Goal: Information Seeking & Learning: Learn about a topic

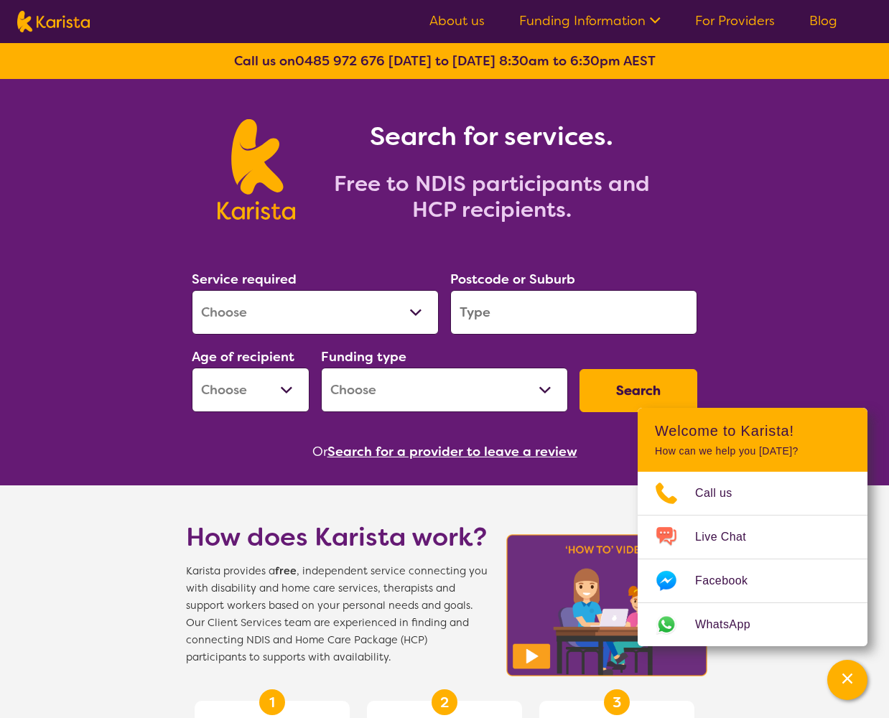
click at [457, 22] on link "About us" at bounding box center [456, 20] width 55 height 17
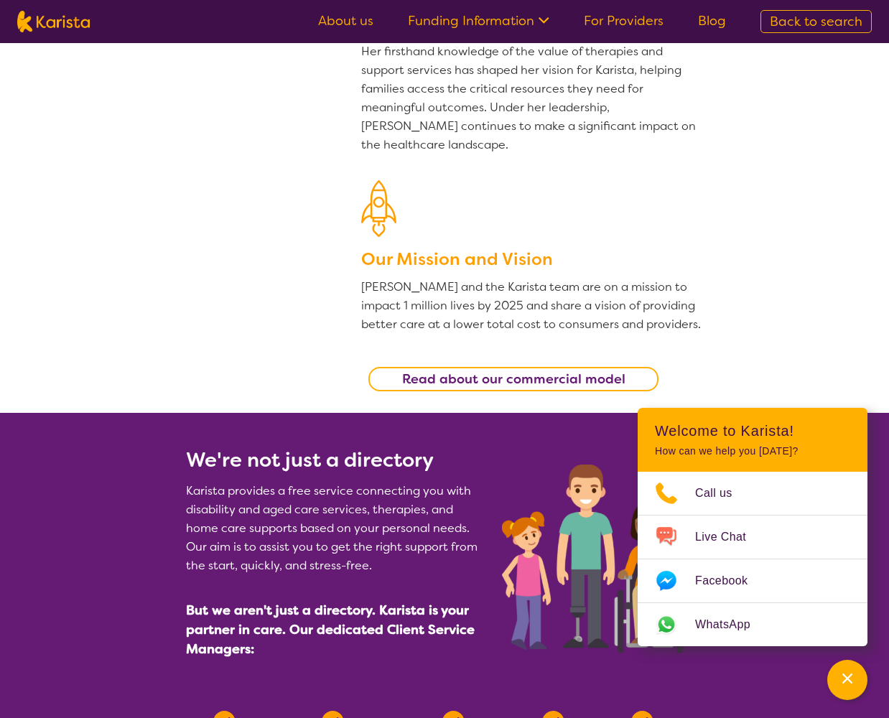
scroll to position [251, 0]
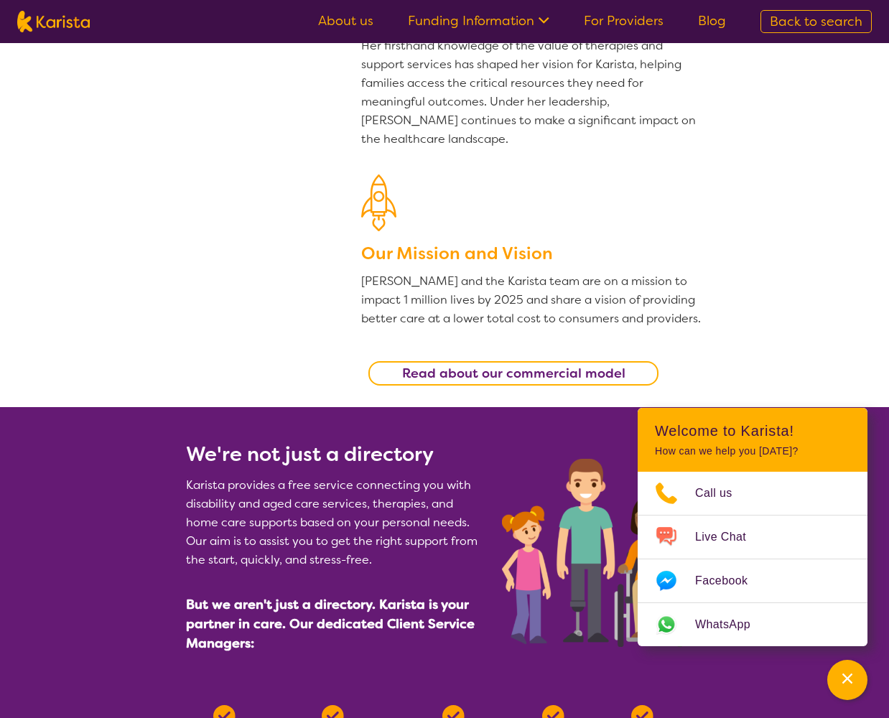
click at [458, 357] on div "Read about our commercial model" at bounding box center [532, 373] width 342 height 39
click at [457, 379] on b "Read about our commercial model" at bounding box center [513, 373] width 223 height 17
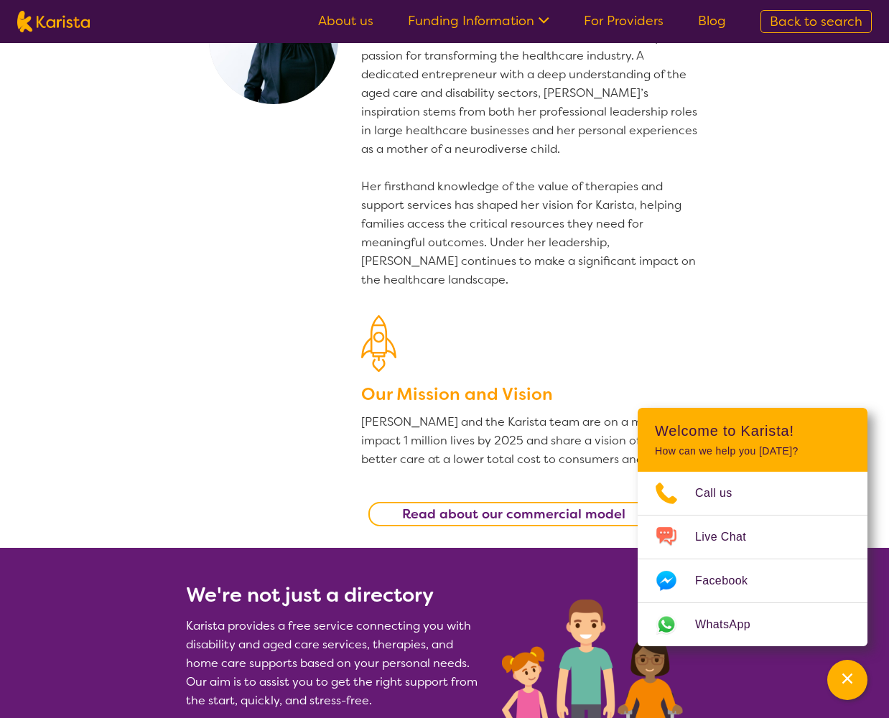
scroll to position [296, 0]
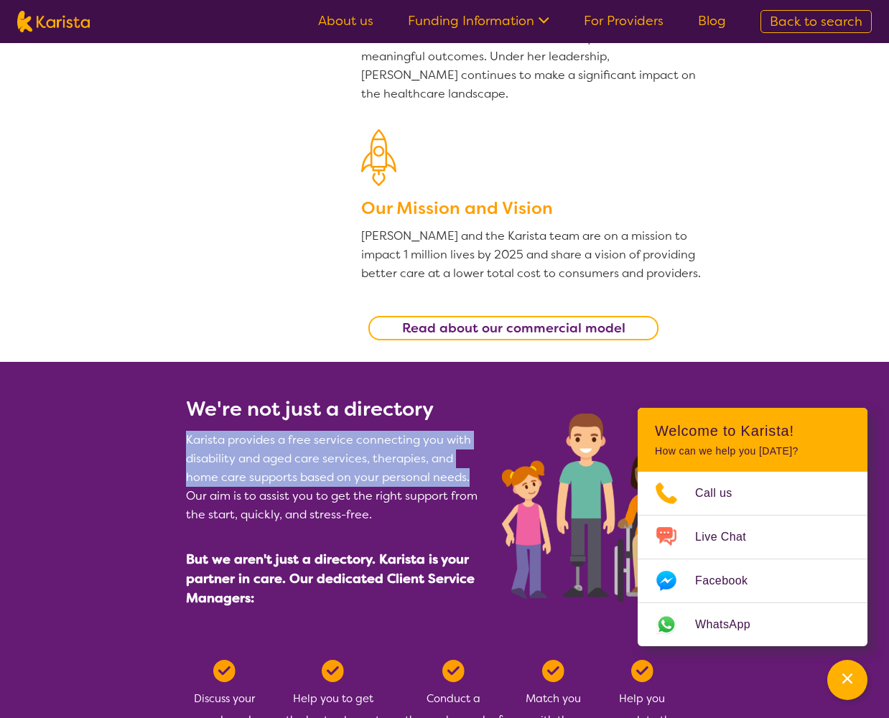
drag, startPoint x: 185, startPoint y: 442, endPoint x: 473, endPoint y: 468, distance: 289.2
click at [473, 468] on p "Karista provides a free service connecting you with disability and aged care se…" at bounding box center [335, 477] width 299 height 93
copy p "Karista provides a free service connecting you with disability and aged care se…"
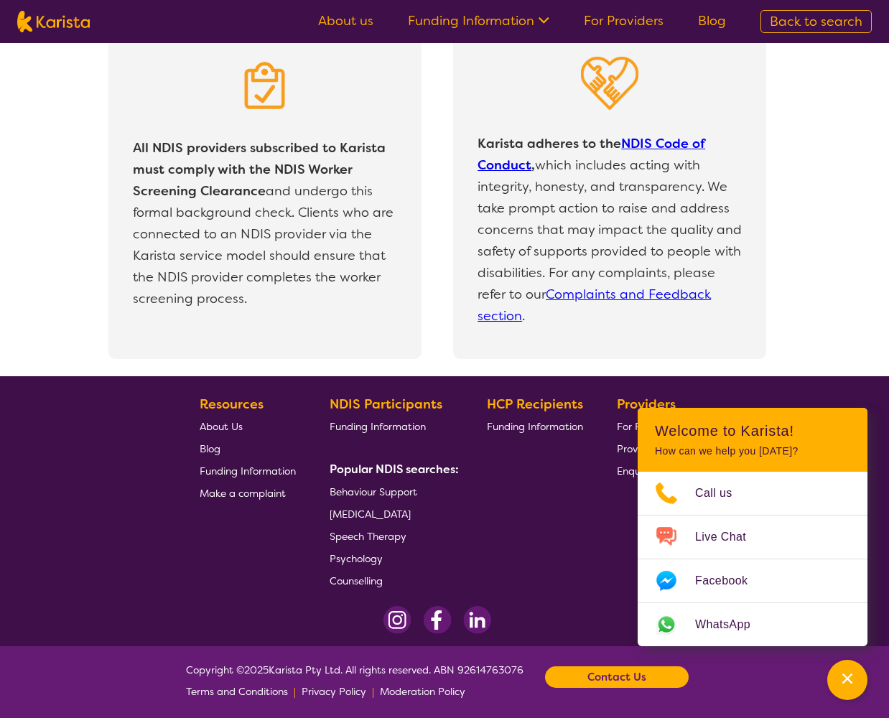
scroll to position [3003, 0]
